Goal: Navigation & Orientation: Find specific page/section

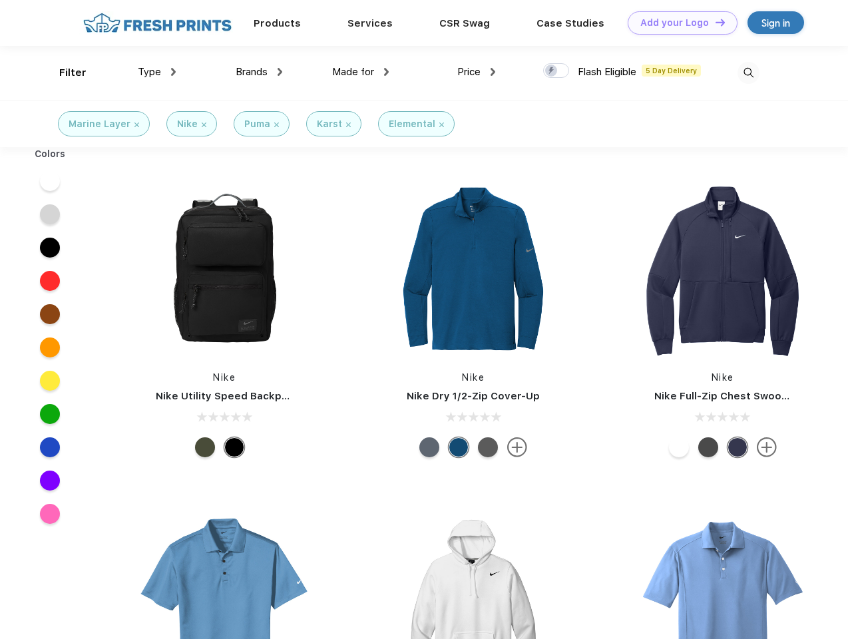
click at [677, 23] on link "Add your Logo Design Tool" at bounding box center [682, 22] width 110 height 23
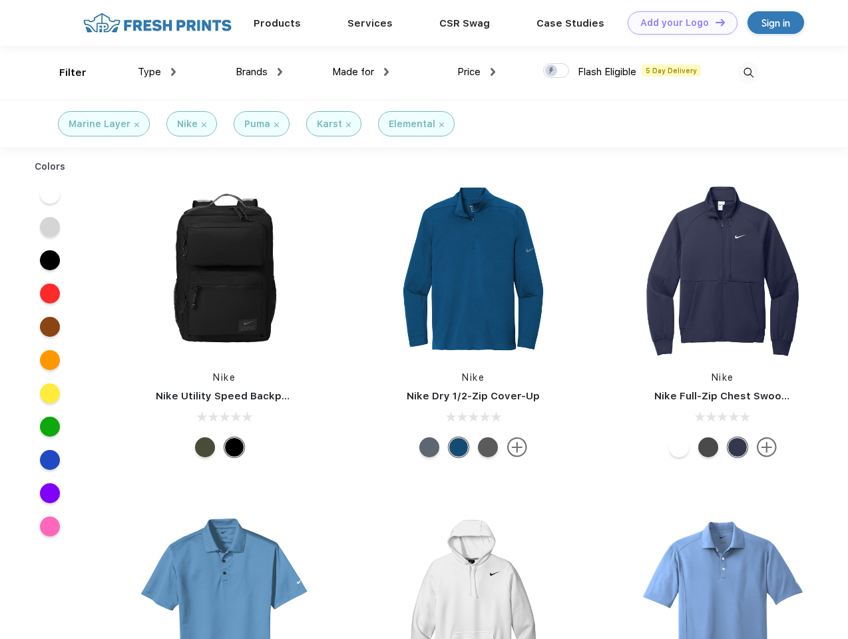
click at [0, 0] on div "Design Tool" at bounding box center [0, 0] width 0 height 0
click at [714, 22] on link "Add your Logo Design Tool" at bounding box center [682, 22] width 110 height 23
click at [64, 73] on div "Filter" at bounding box center [72, 72] width 27 height 15
click at [157, 72] on span "Type" at bounding box center [149, 72] width 23 height 12
click at [259, 72] on span "Brands" at bounding box center [252, 72] width 32 height 12
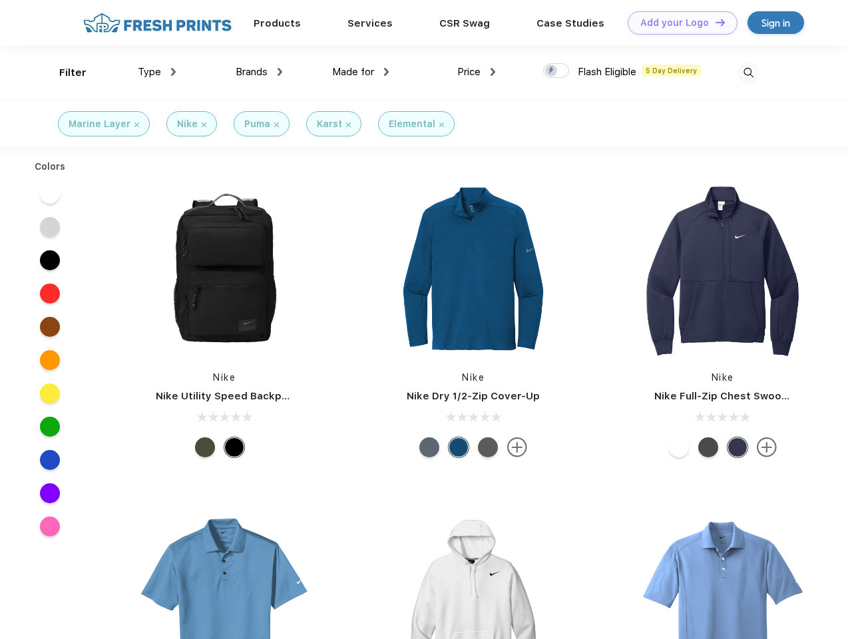
click at [361, 72] on span "Made for" at bounding box center [353, 72] width 42 height 12
click at [476, 72] on span "Price" at bounding box center [468, 72] width 23 height 12
click at [556, 71] on div at bounding box center [556, 70] width 26 height 15
click at [552, 71] on input "checkbox" at bounding box center [547, 67] width 9 height 9
click at [748, 73] on img at bounding box center [748, 73] width 22 height 22
